Goal: Find specific page/section: Find specific page/section

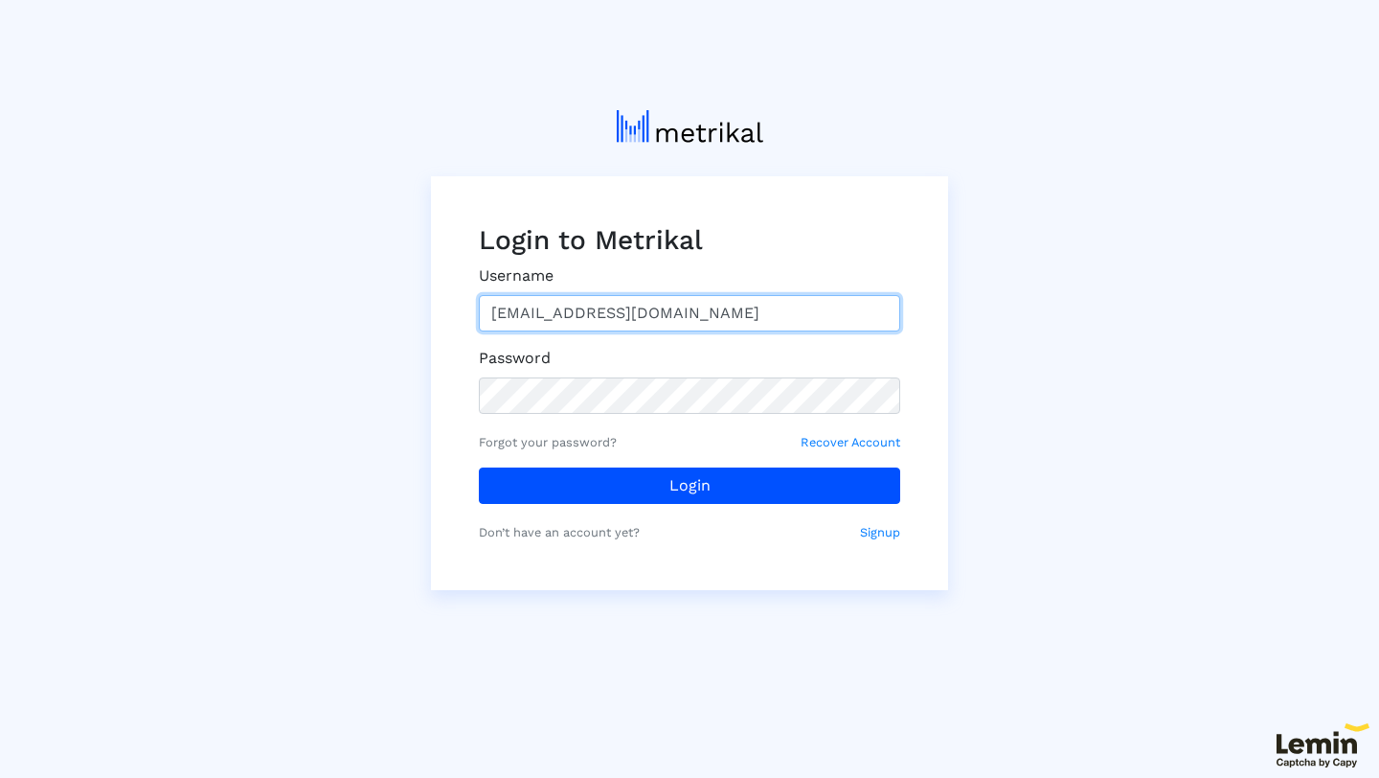
drag, startPoint x: 659, startPoint y: 310, endPoint x: 449, endPoint y: 307, distance: 209.7
click at [449, 308] on div "Login to Metrikal Username [EMAIL_ADDRESS][DOMAIN_NAME] Password Forgot your pa…" at bounding box center [689, 383] width 517 height 414
type input "[PERSON_NAME][EMAIL_ADDRESS][DOMAIN_NAME]"
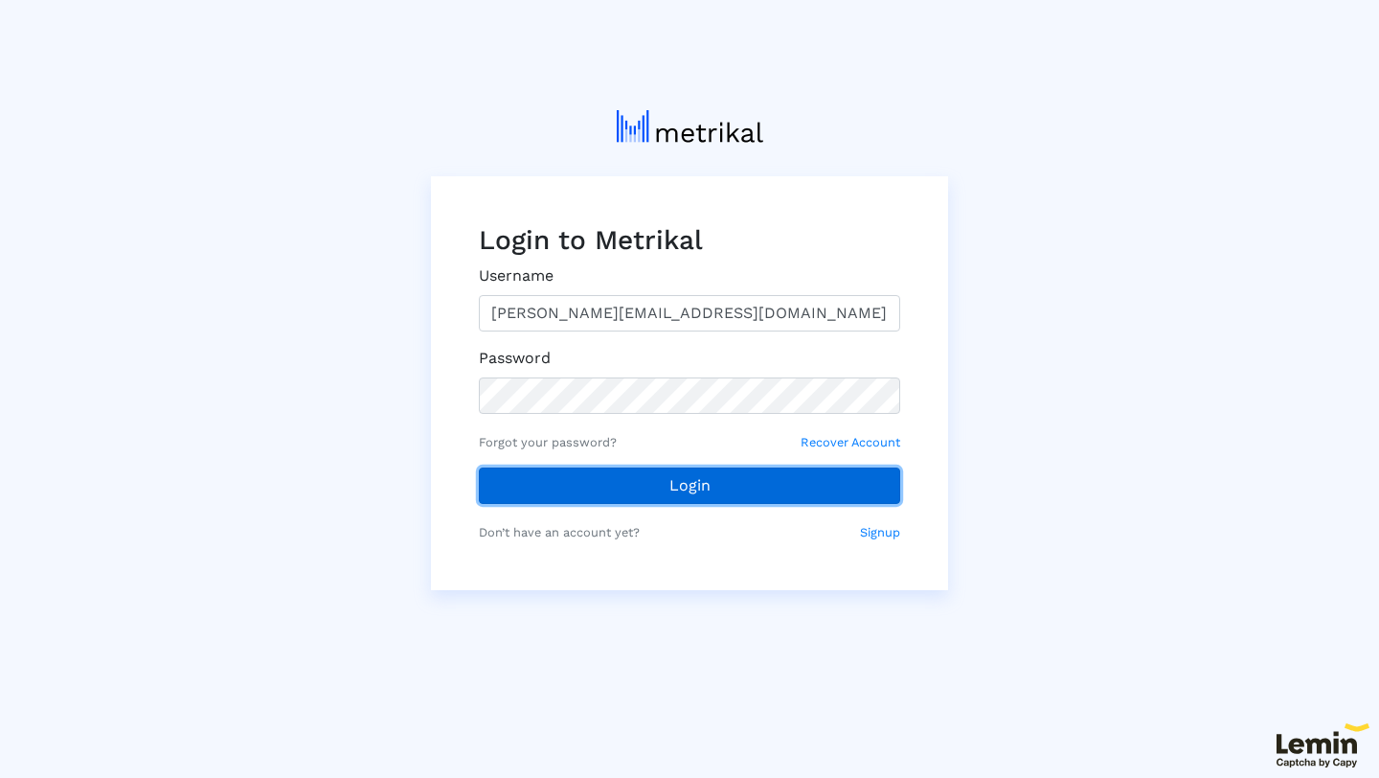
click at [531, 472] on button "Login" at bounding box center [689, 485] width 421 height 36
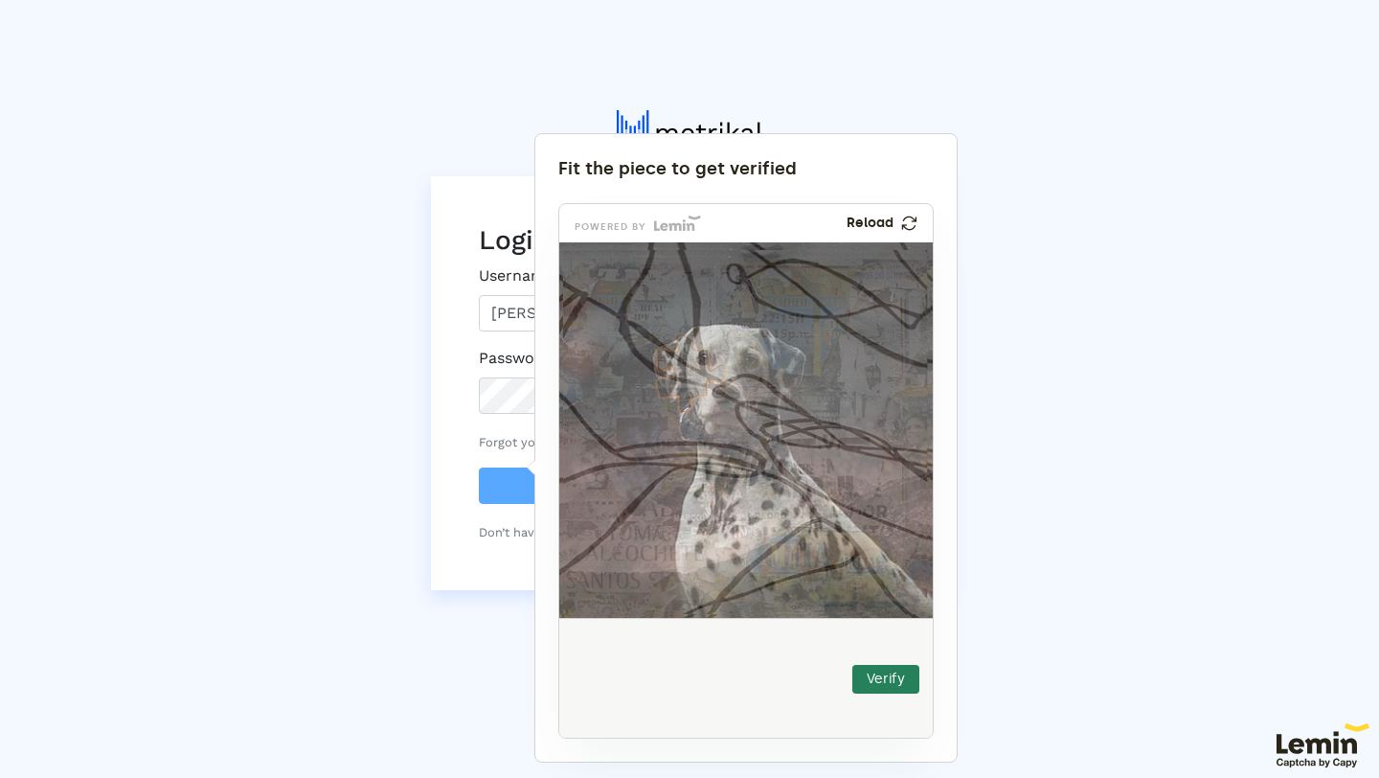
drag, startPoint x: 615, startPoint y: 671, endPoint x: 681, endPoint y: 370, distance: 308.8
click at [681, 370] on img at bounding box center [565, 499] width 620 height 375
click at [891, 686] on button "Verify" at bounding box center [885, 679] width 67 height 29
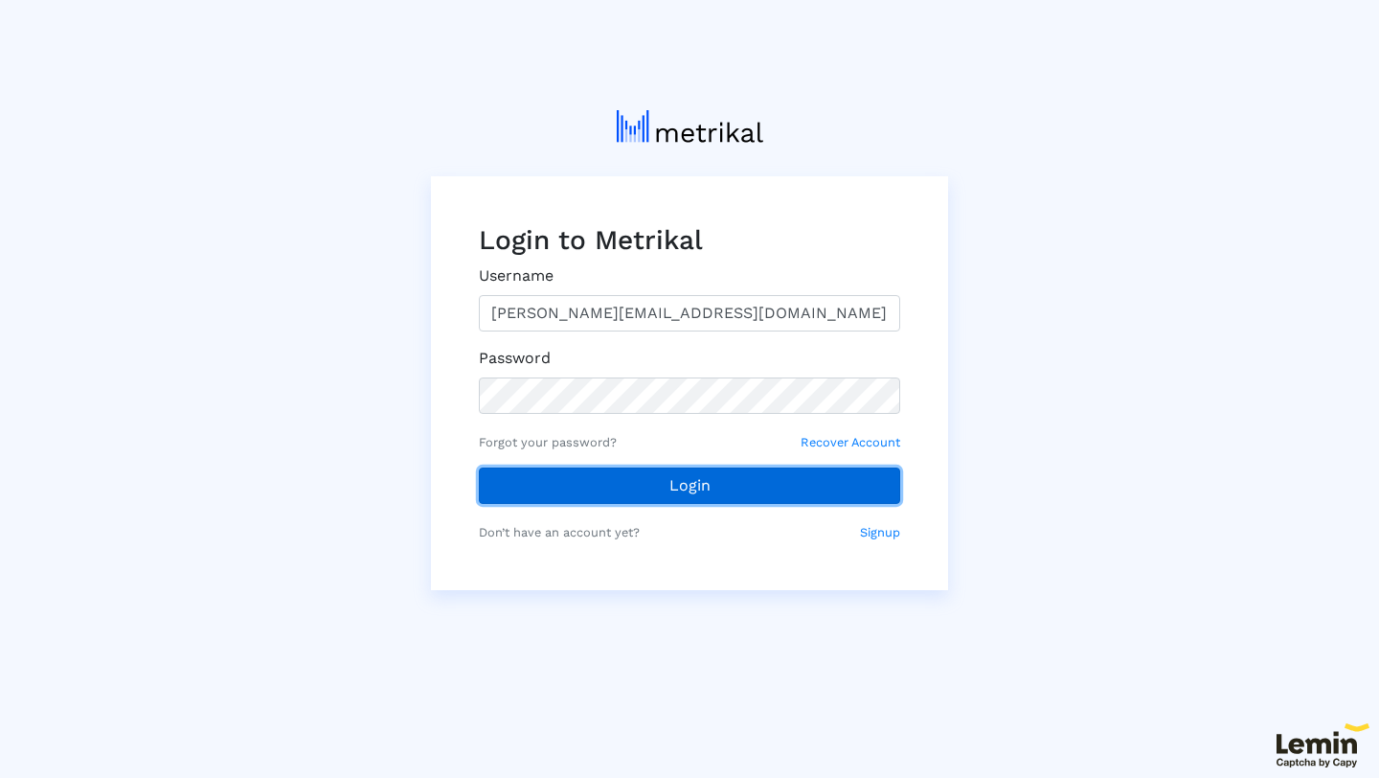
click at [525, 495] on button "Login" at bounding box center [689, 485] width 421 height 36
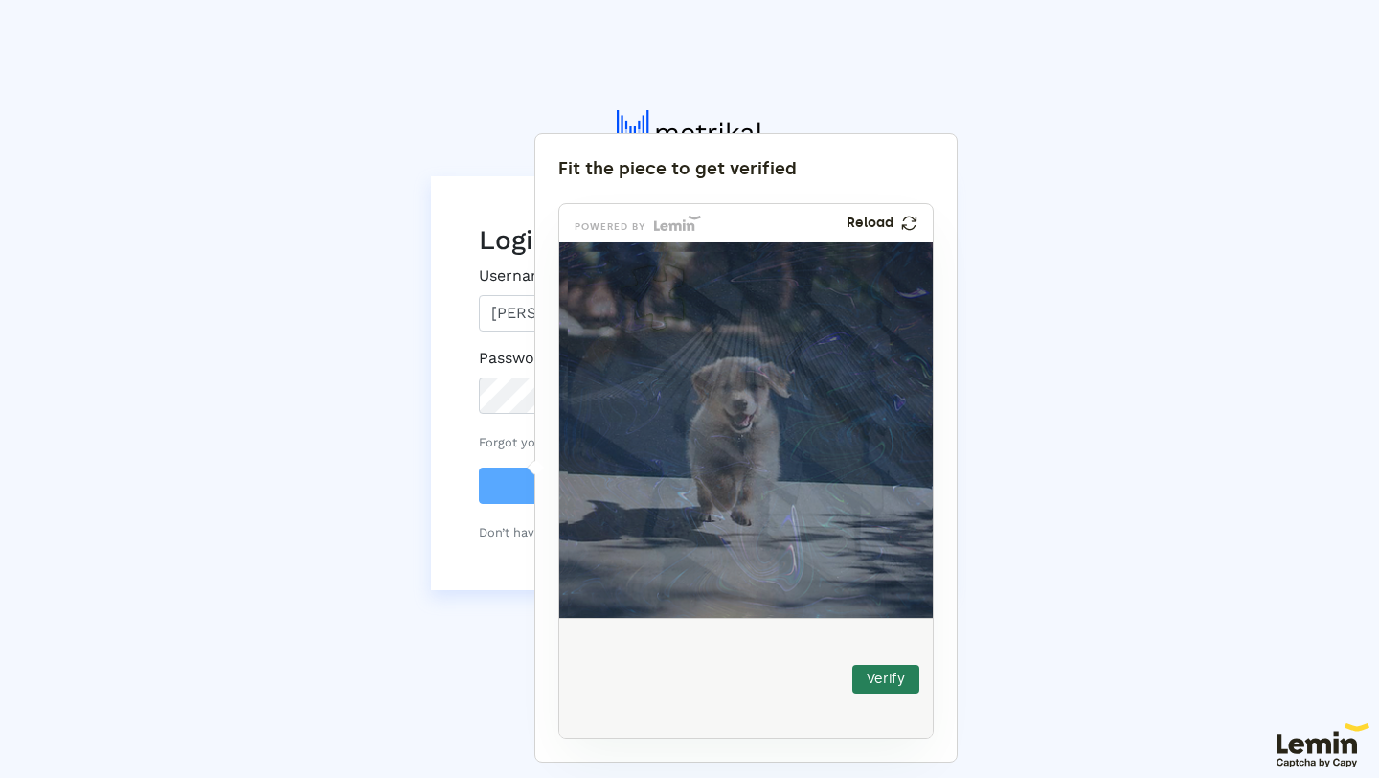
drag, startPoint x: 623, startPoint y: 672, endPoint x: 655, endPoint y: 292, distance: 381.5
click at [655, 292] on img at bounding box center [526, 424] width 620 height 375
click at [903, 687] on button "Verify" at bounding box center [885, 679] width 67 height 29
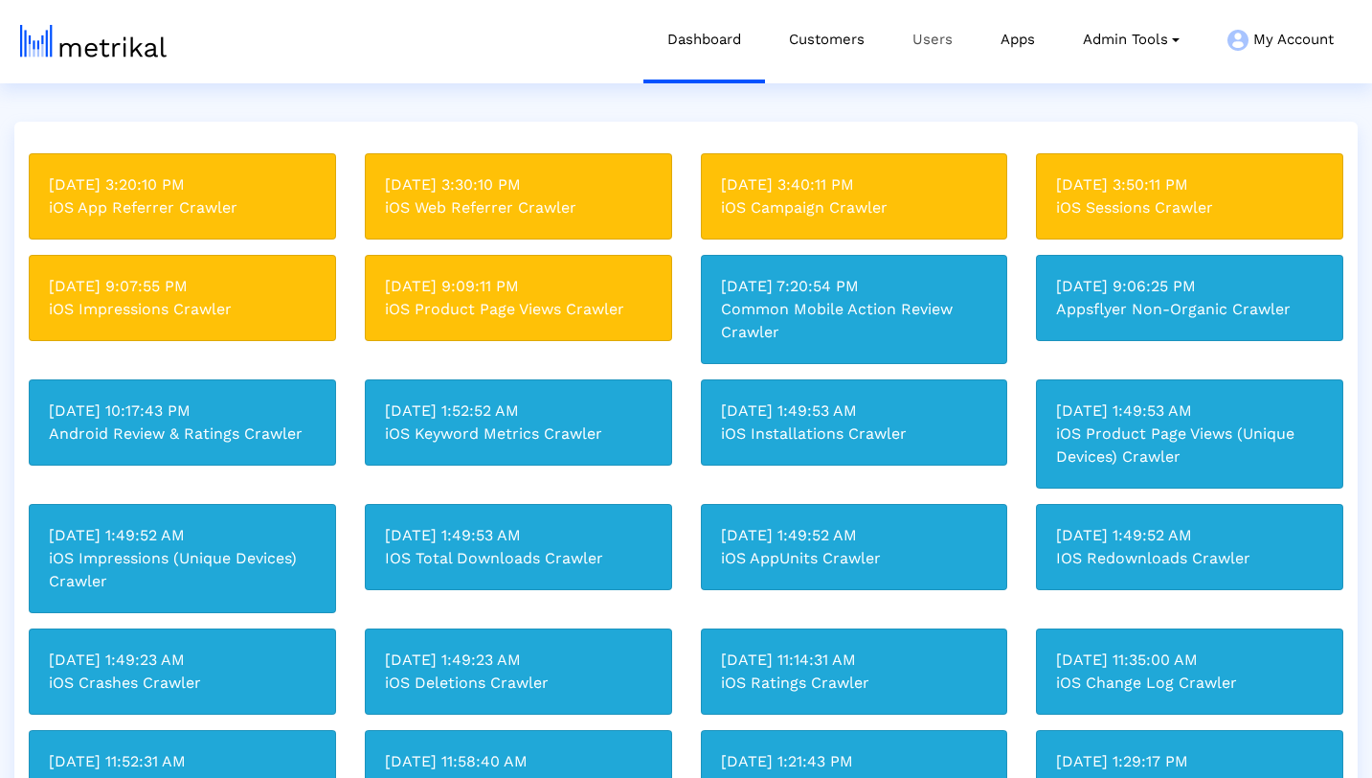
click at [933, 44] on link "Users" at bounding box center [933, 39] width 88 height 79
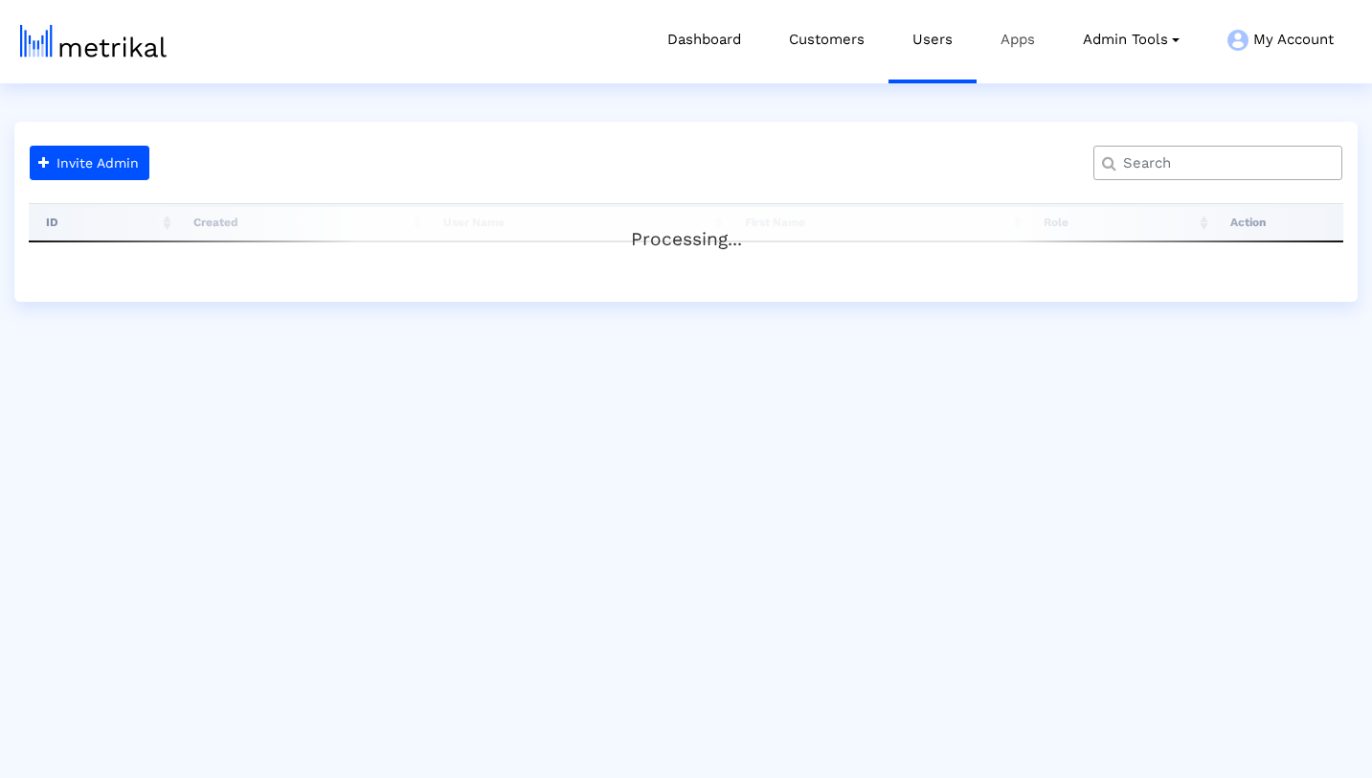
click at [1027, 40] on link "Apps" at bounding box center [1018, 39] width 82 height 79
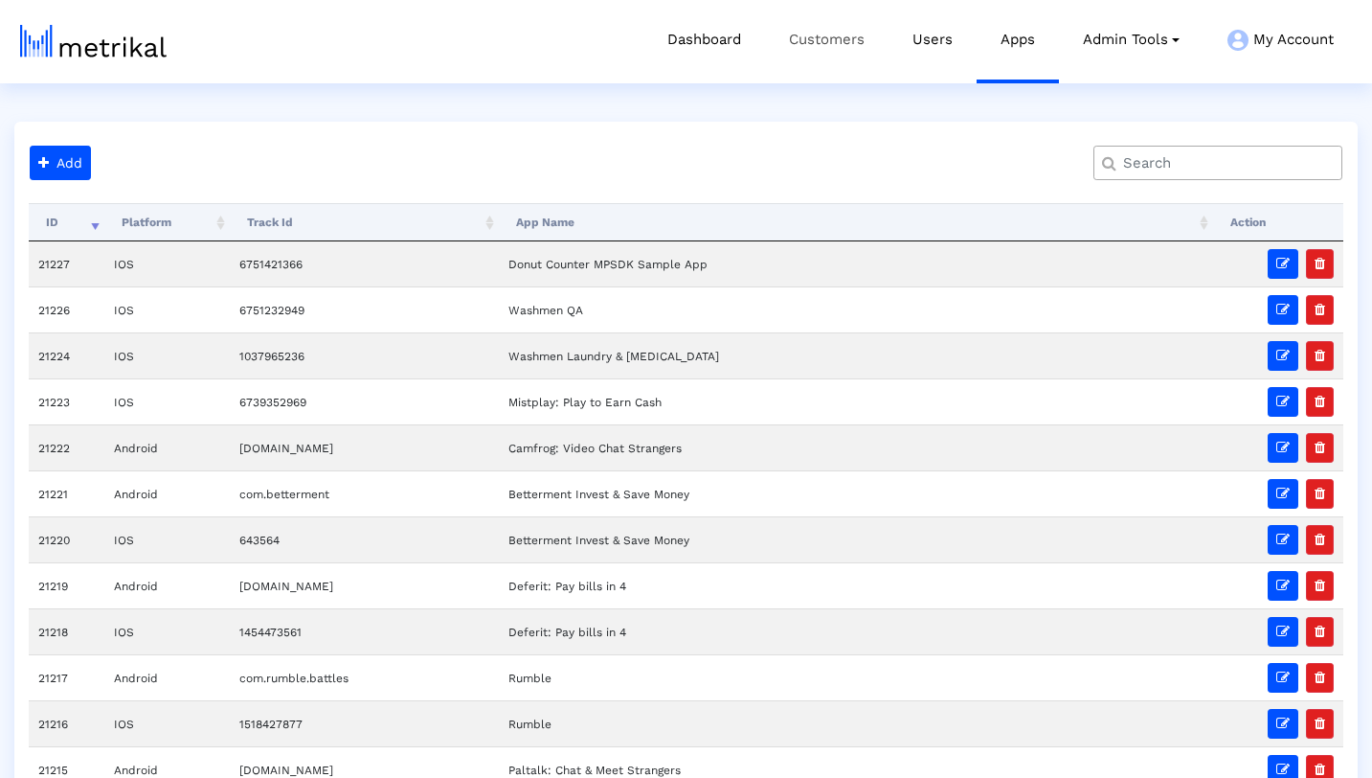
click at [818, 45] on link "Customers" at bounding box center [827, 39] width 124 height 79
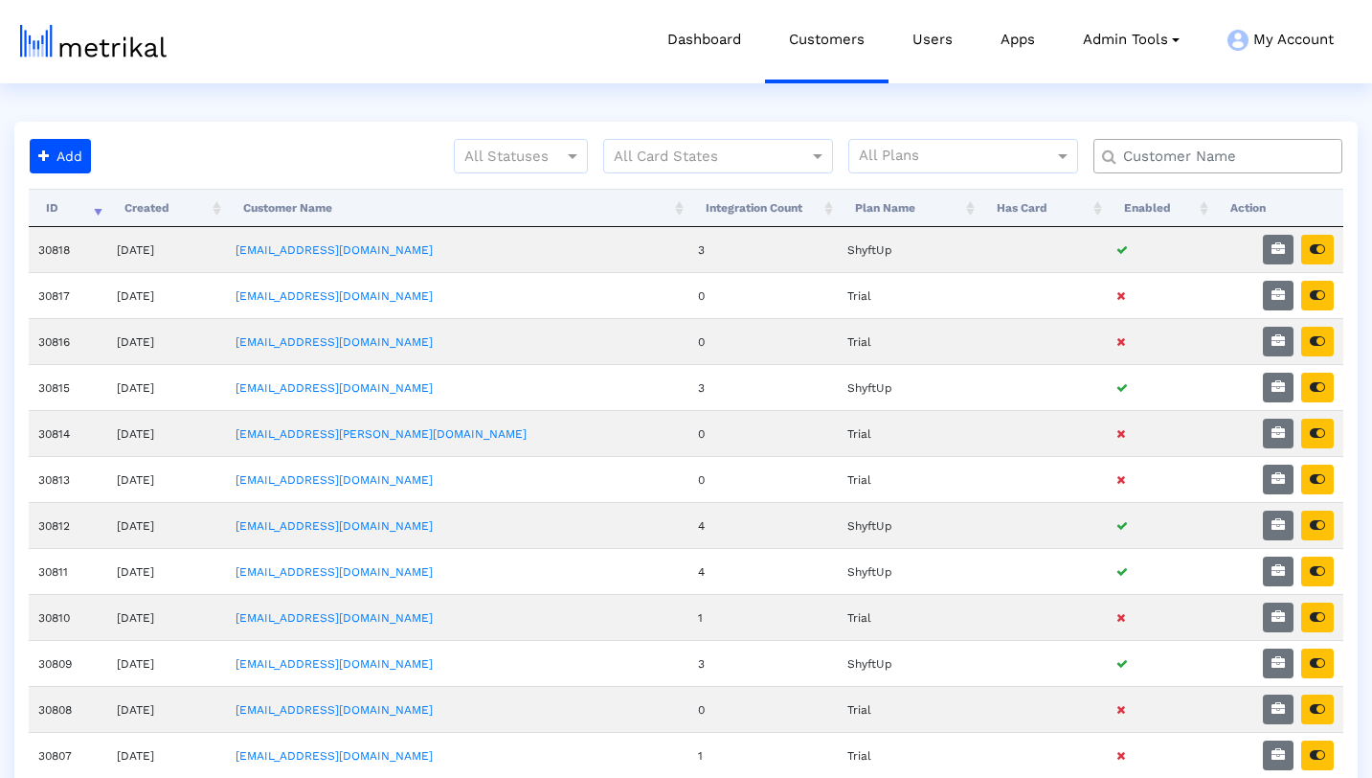
click at [1200, 153] on input "text" at bounding box center [1222, 157] width 225 height 20
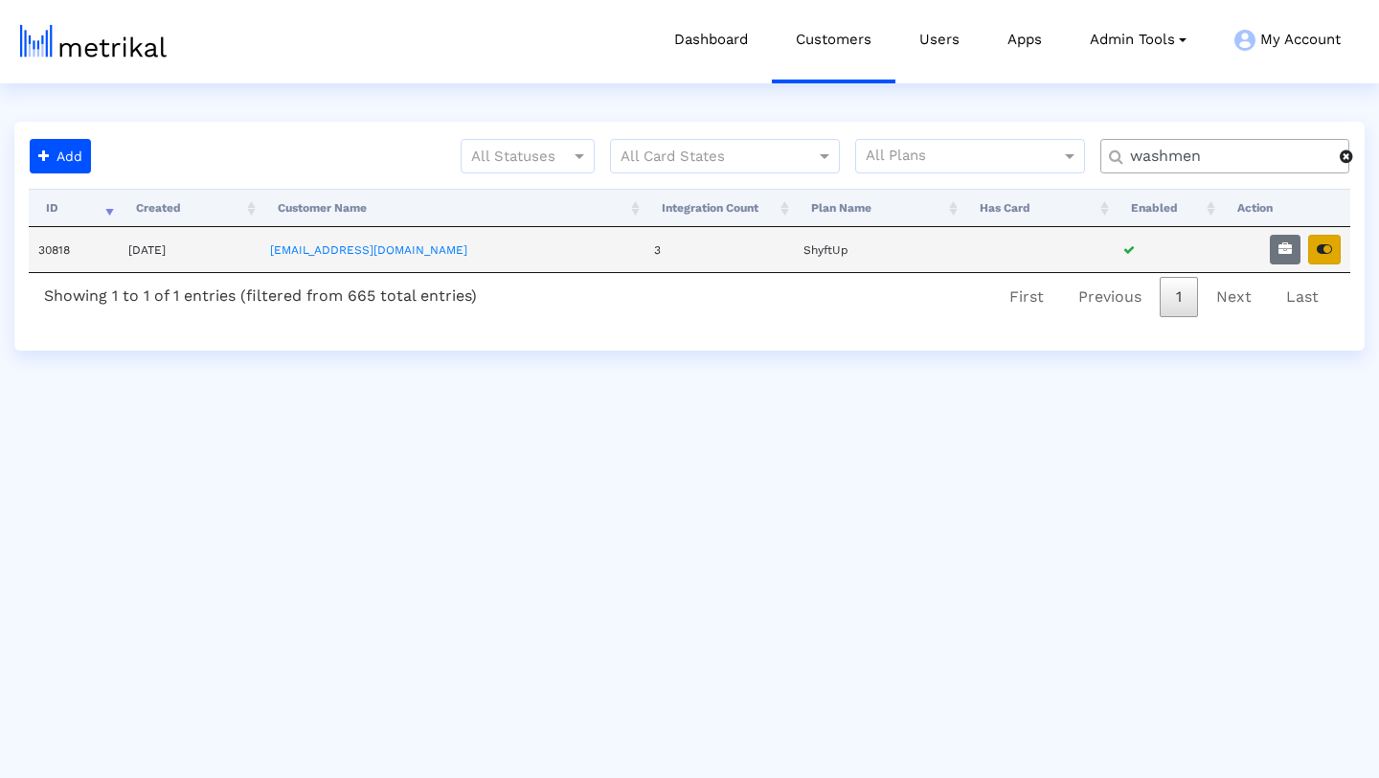
type input "washmen"
click at [1334, 250] on button "button" at bounding box center [1324, 250] width 33 height 30
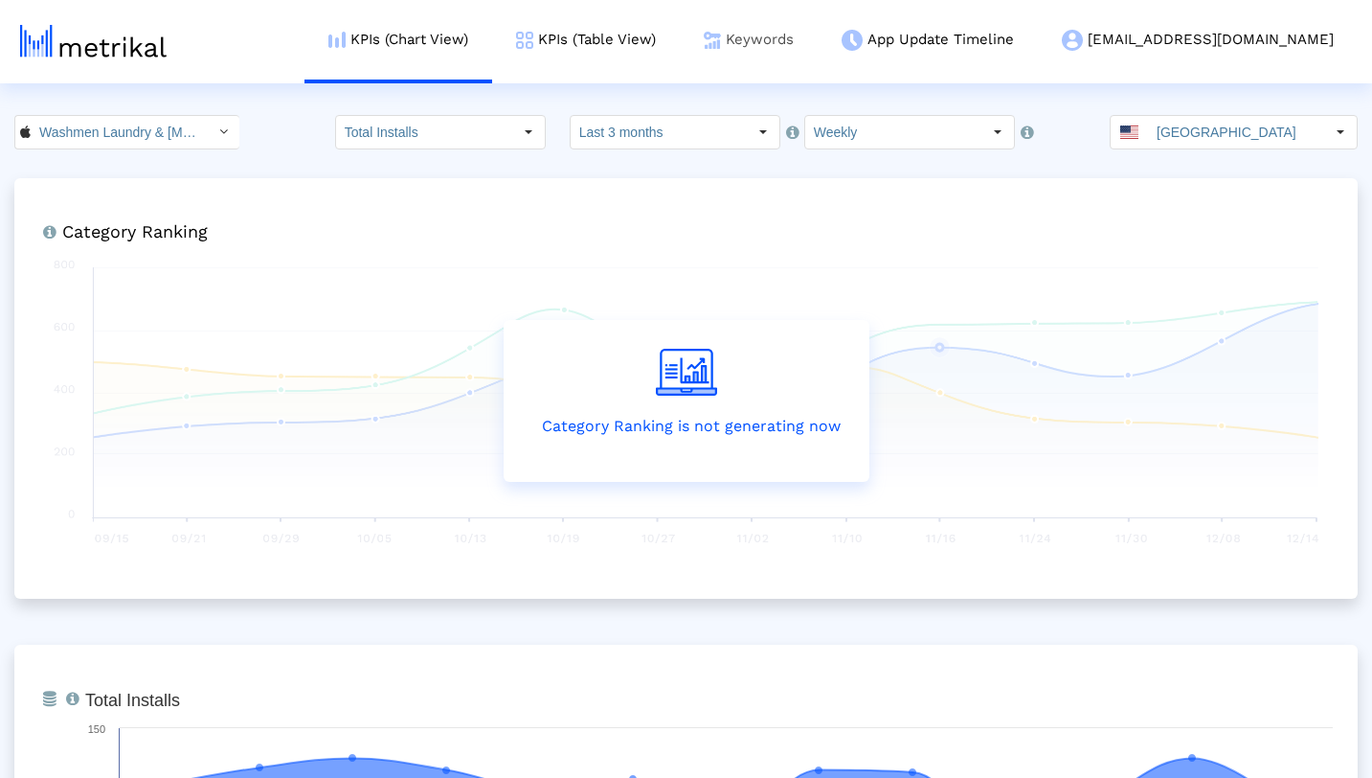
click at [818, 45] on link "Keywords" at bounding box center [749, 39] width 138 height 79
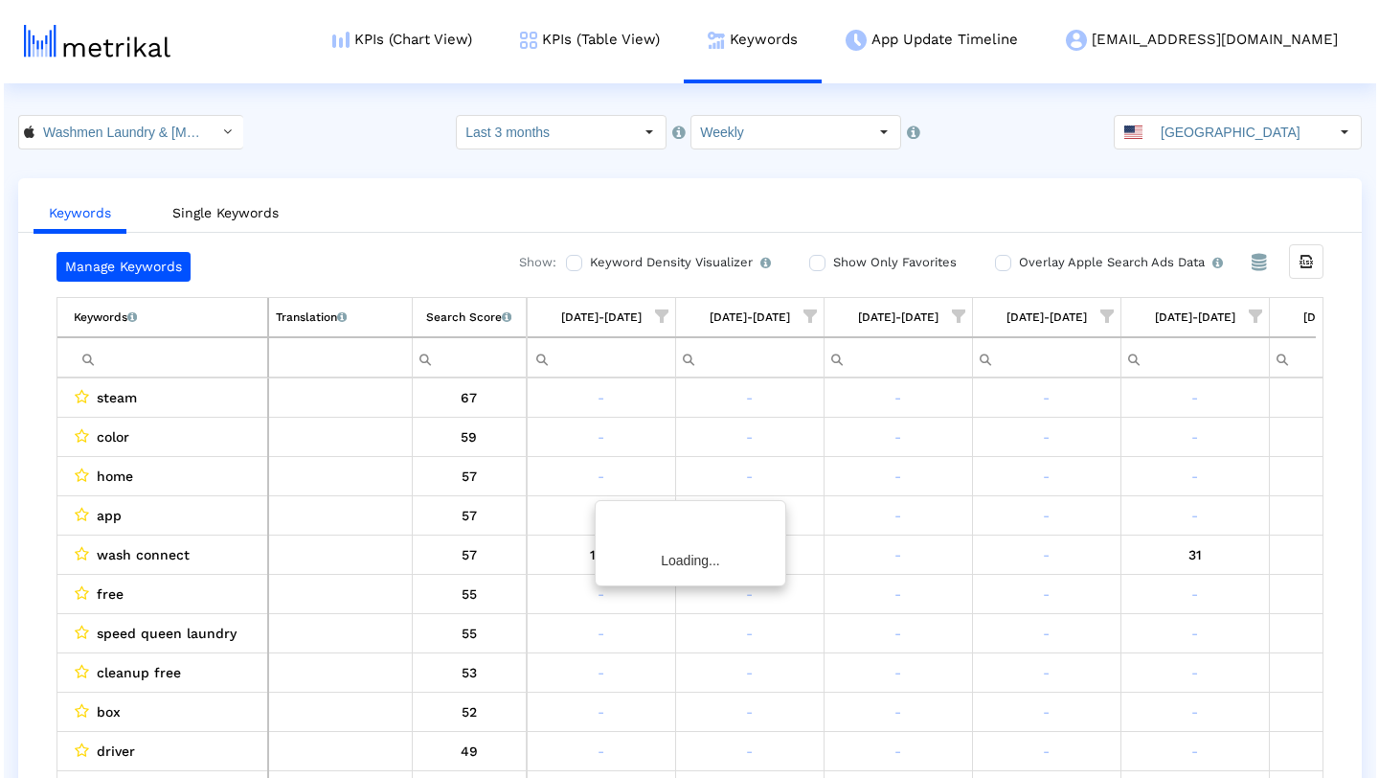
scroll to position [0, 1141]
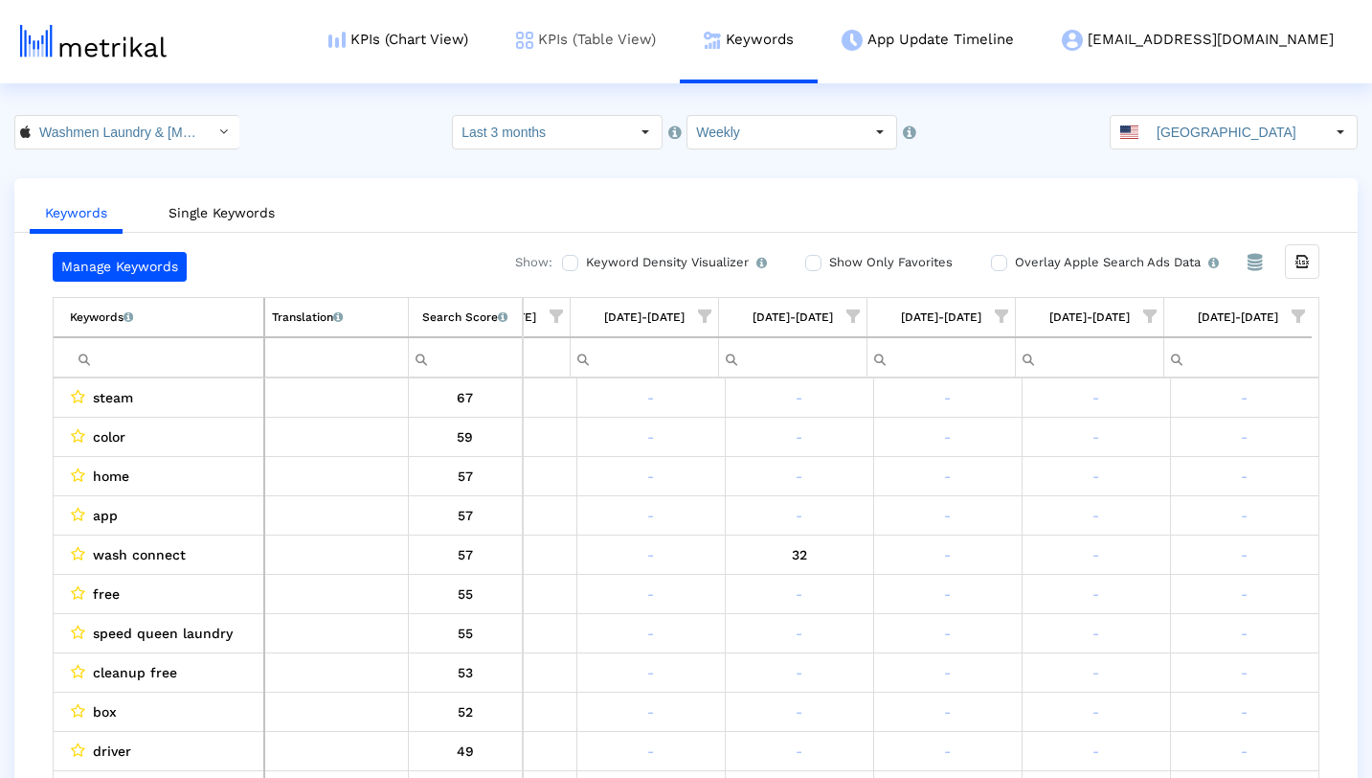
click at [661, 48] on link "KPIs (Table View)" at bounding box center [586, 39] width 188 height 79
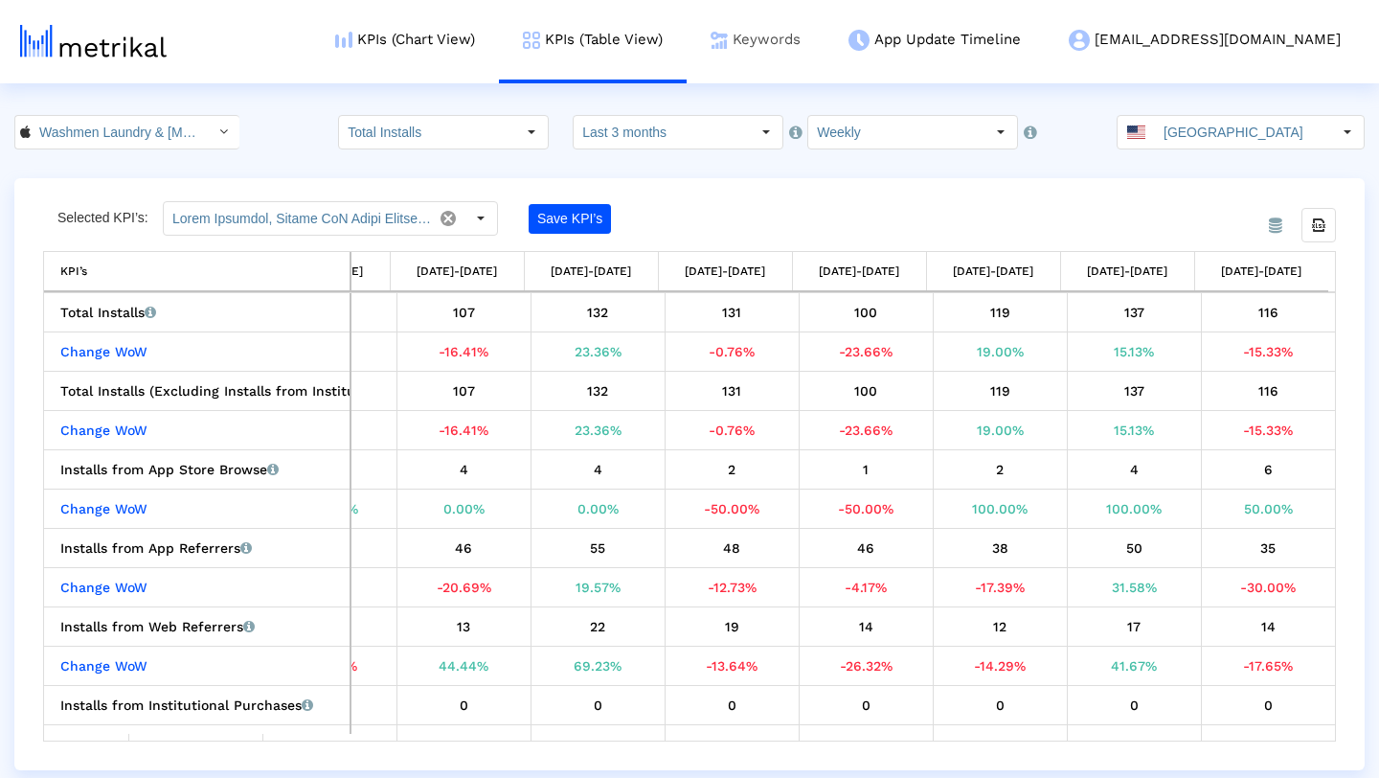
click at [825, 45] on link "Keywords" at bounding box center [756, 39] width 138 height 79
